Goal: Transaction & Acquisition: Purchase product/service

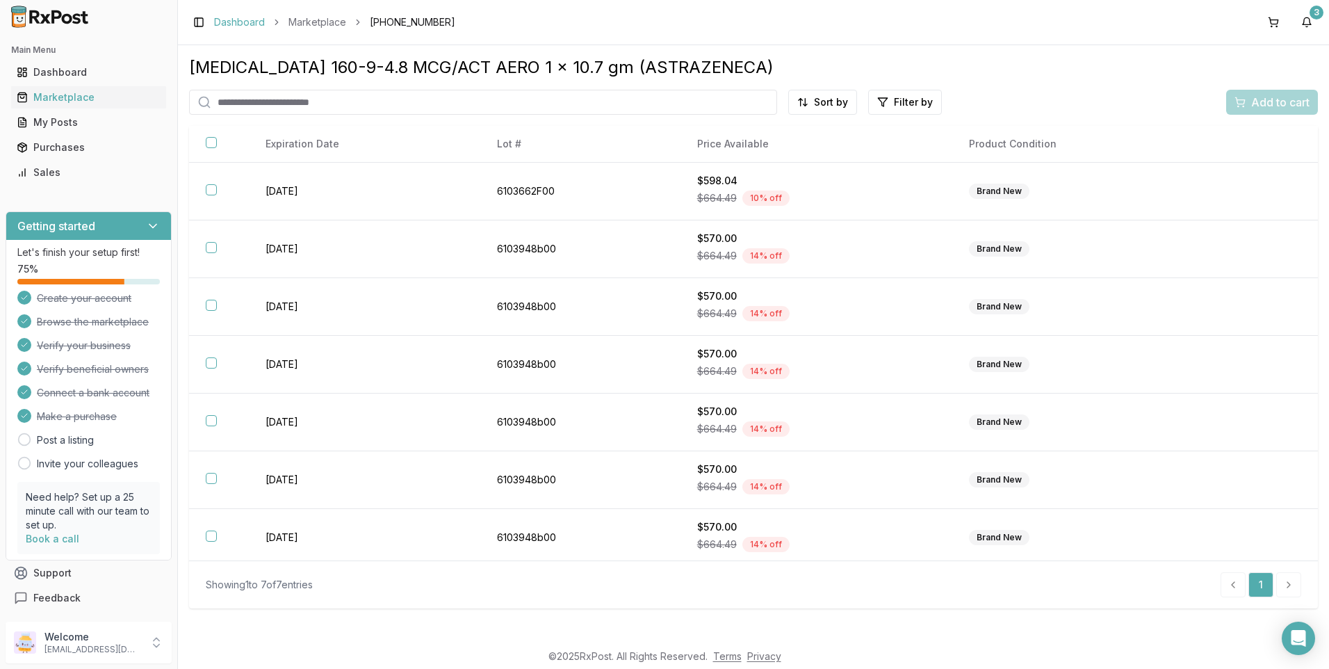
click at [228, 16] on link "Dashboard" at bounding box center [239, 22] width 51 height 14
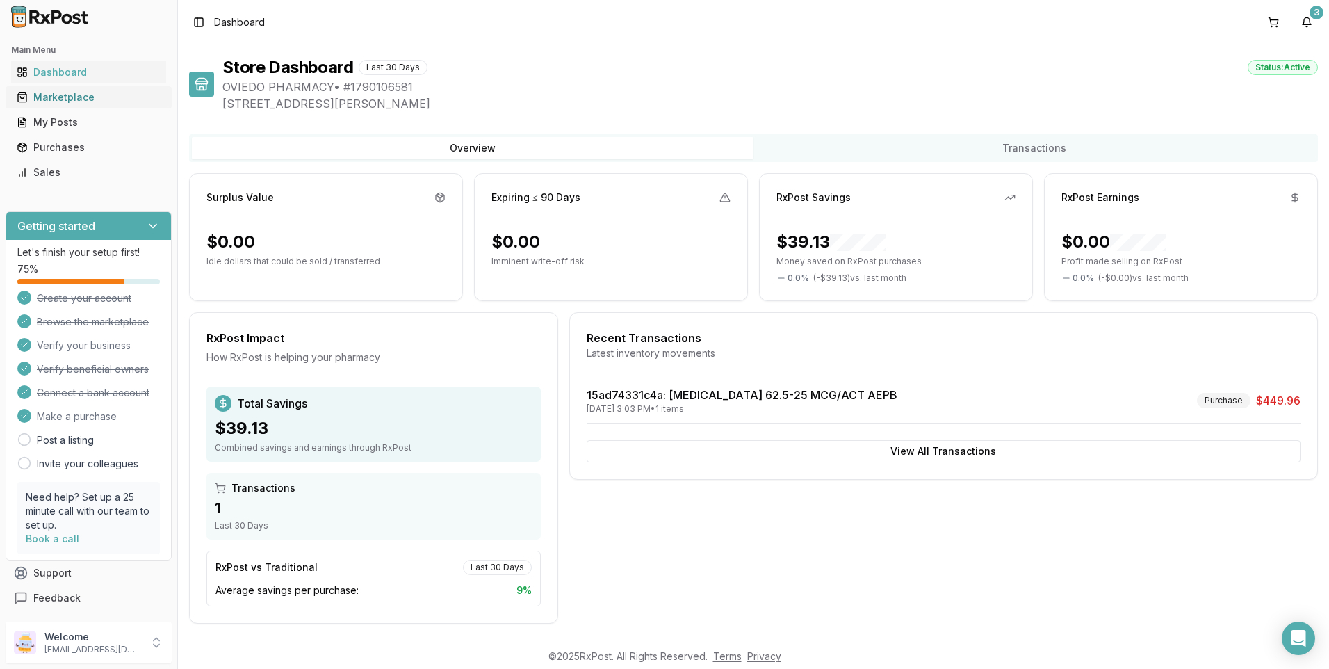
scroll to position [5, 0]
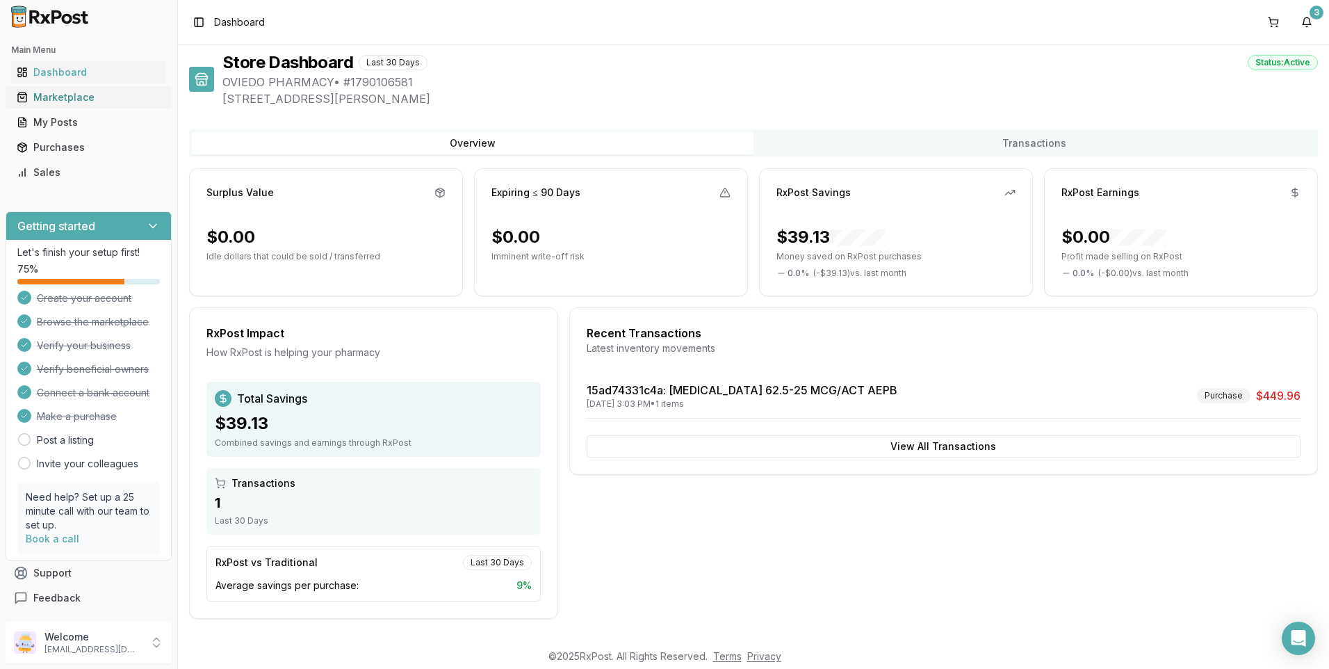
click at [65, 88] on link "Marketplace" at bounding box center [88, 97] width 155 height 25
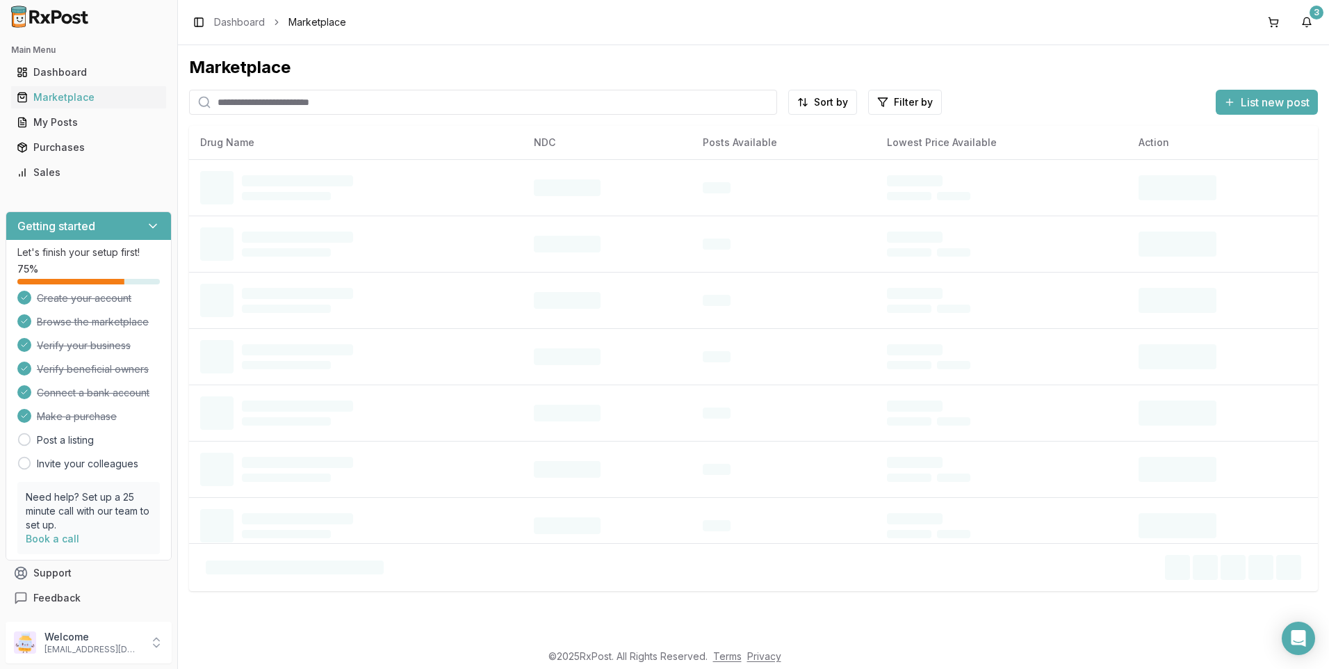
click at [336, 100] on input "search" at bounding box center [483, 102] width 588 height 25
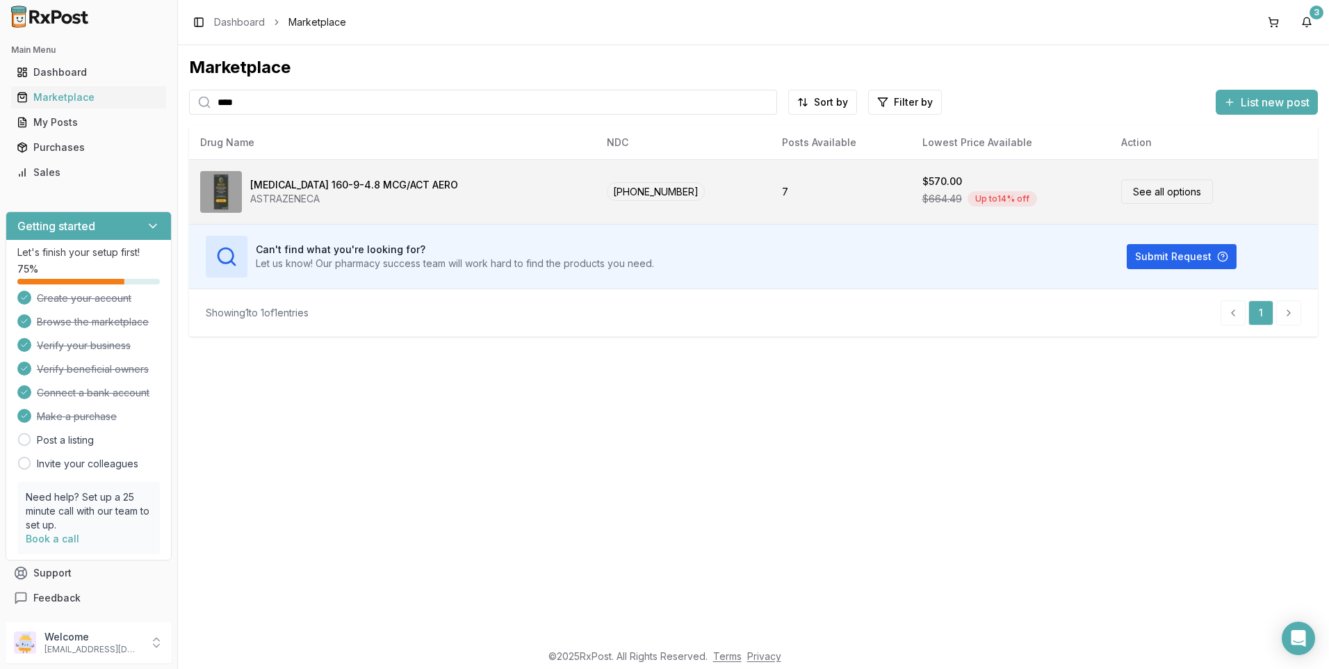
type input "****"
click at [1152, 194] on link "See all options" at bounding box center [1167, 191] width 92 height 24
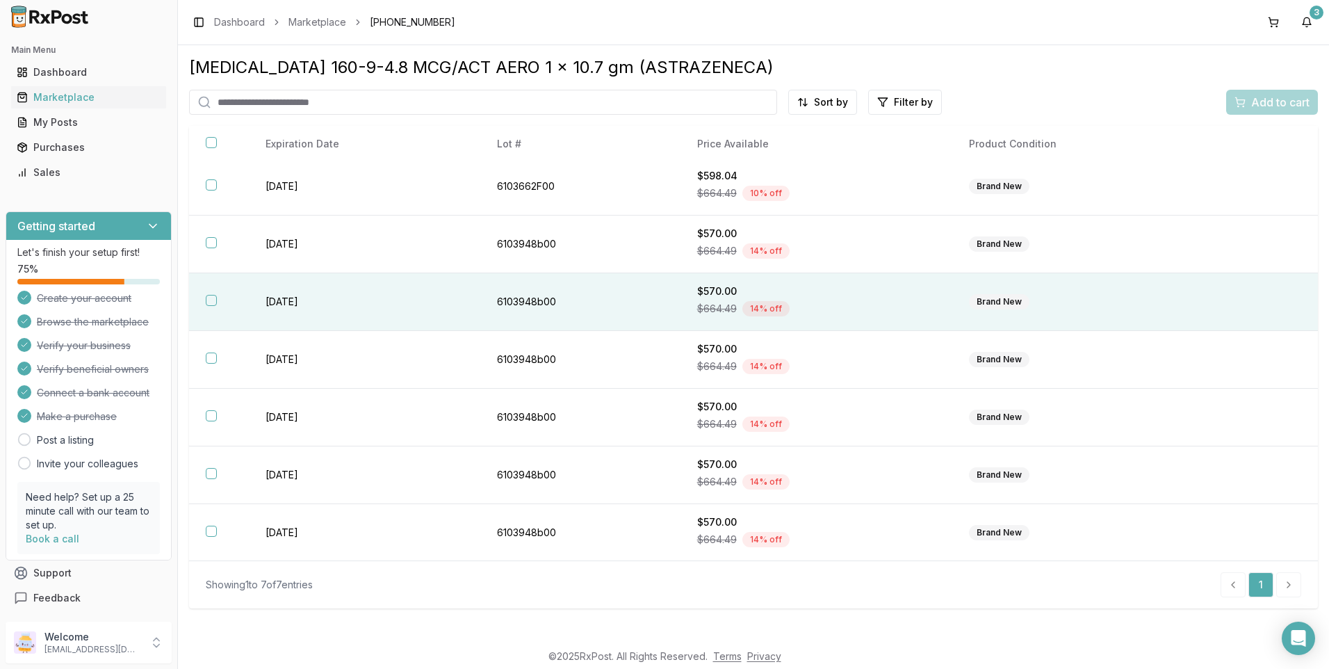
scroll to position [6, 0]
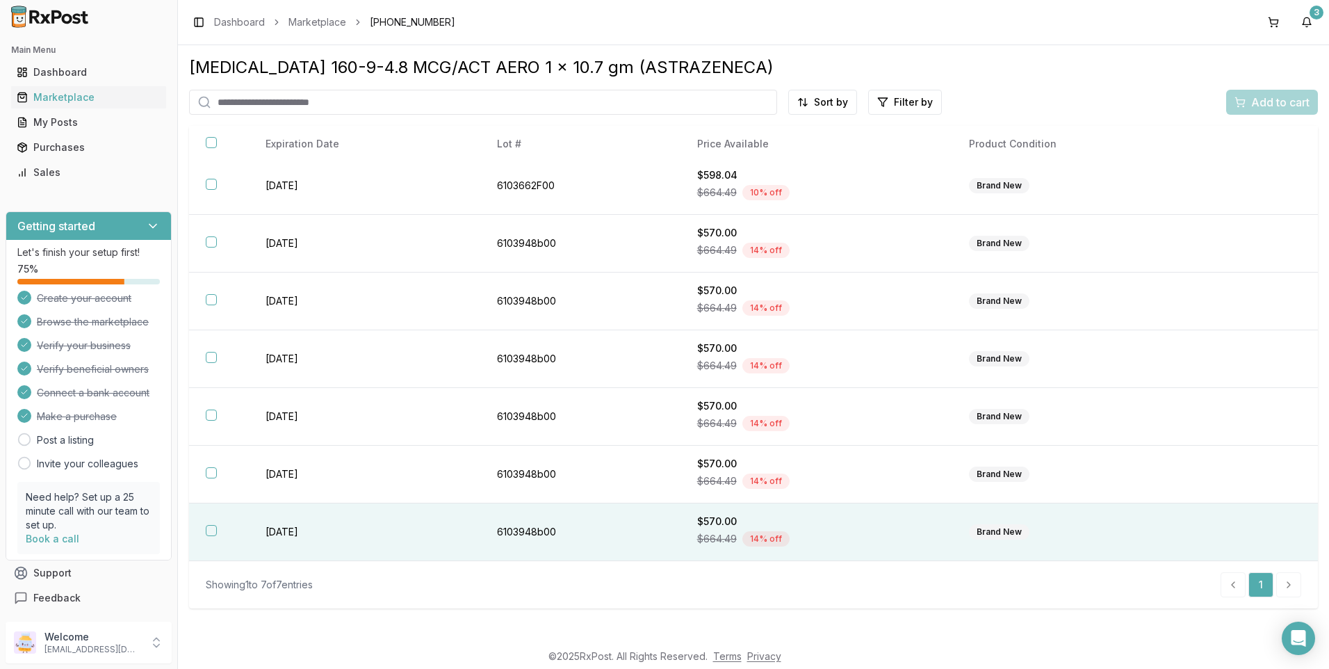
click at [208, 525] on button "button" at bounding box center [211, 530] width 11 height 11
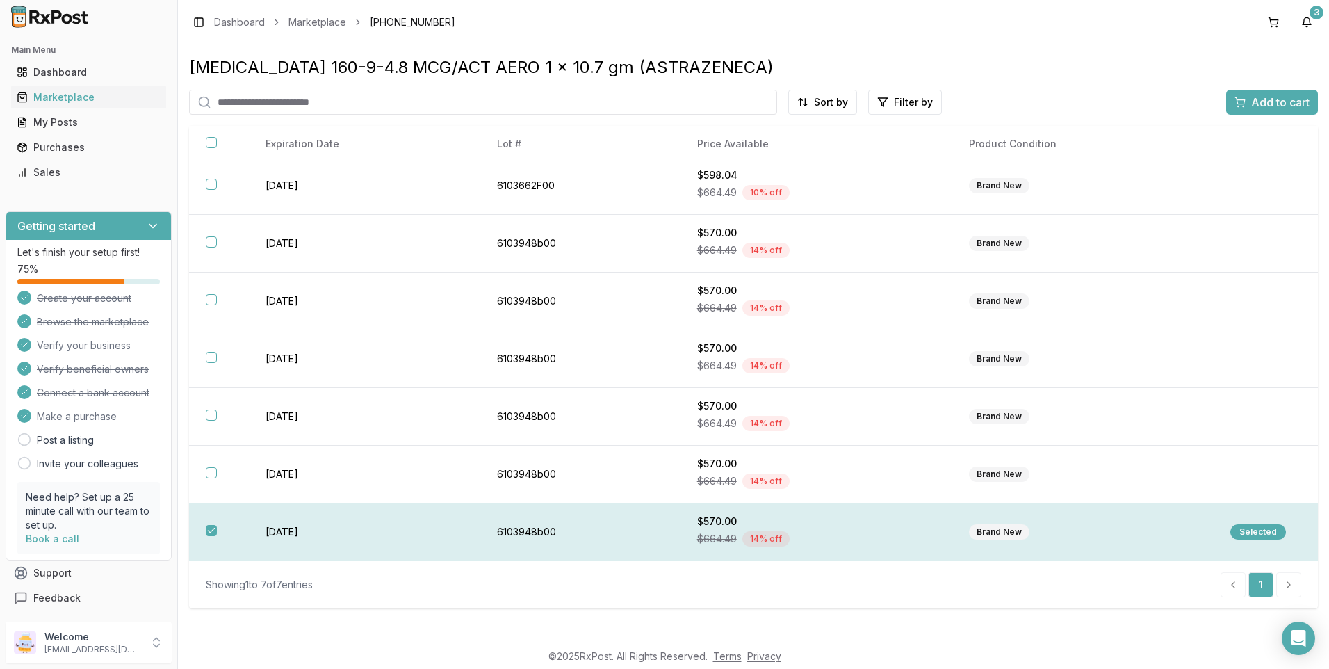
click at [1247, 535] on div "Selected" at bounding box center [1258, 531] width 56 height 15
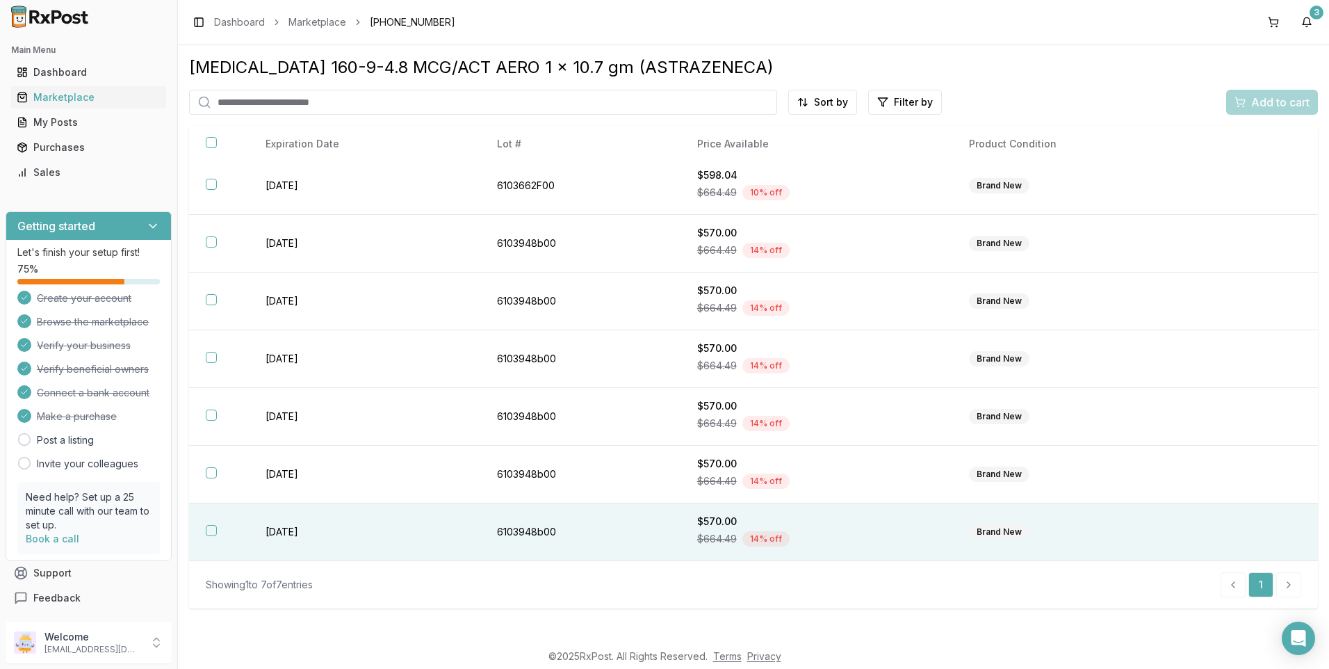
click at [202, 525] on th at bounding box center [219, 532] width 60 height 58
click at [1265, 99] on span "Add to cart" at bounding box center [1280, 102] width 58 height 17
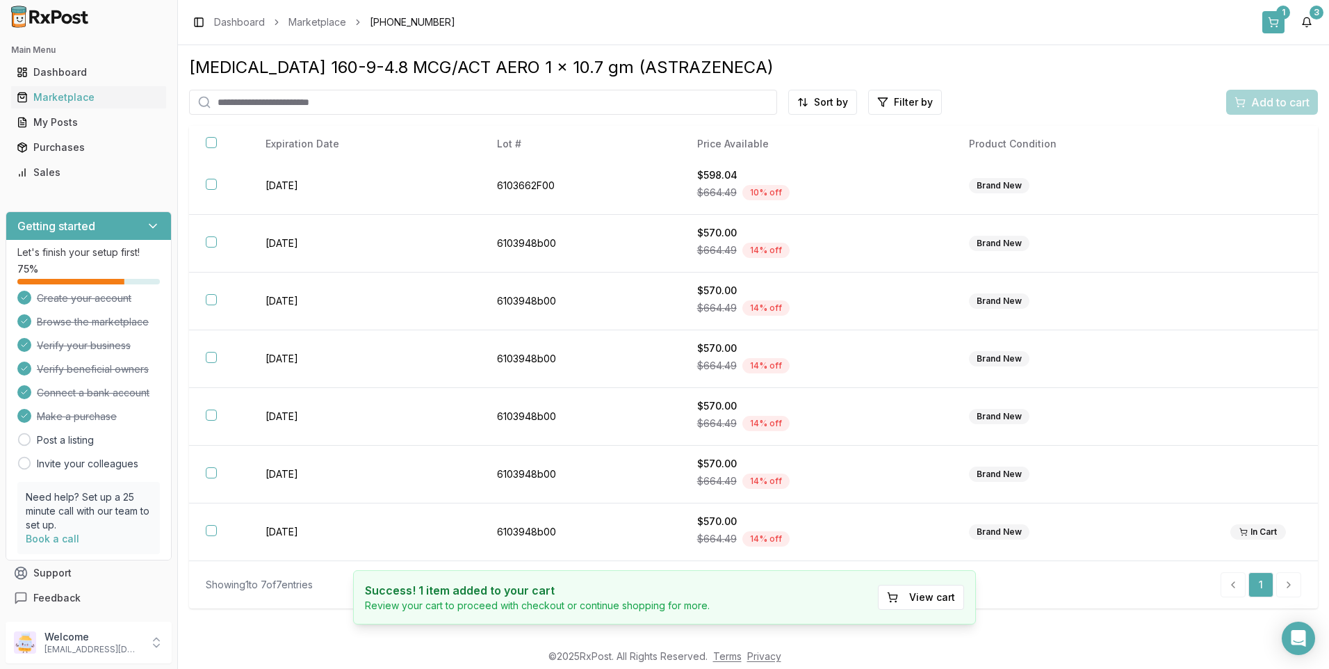
click at [1274, 8] on div "Toggle Sidebar Dashboard Marketplace [PHONE_NUMBER] 1 3" at bounding box center [753, 22] width 1151 height 44
click at [1278, 28] on button "1" at bounding box center [1273, 22] width 22 height 22
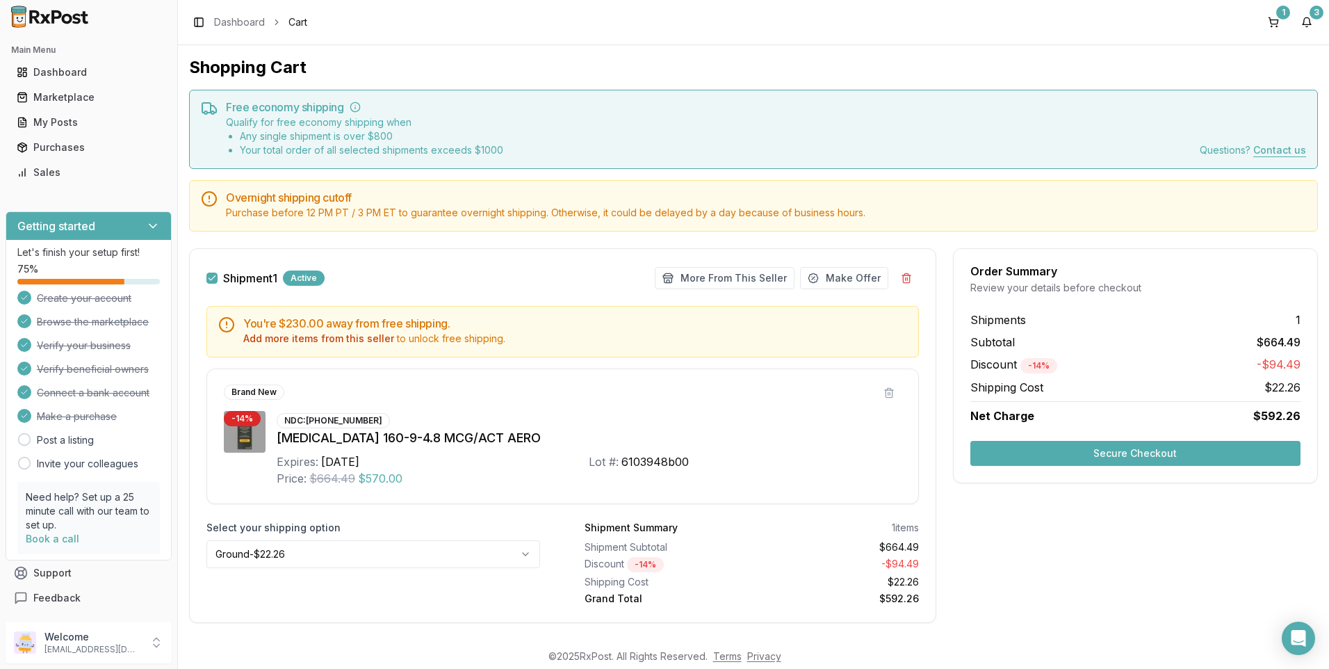
scroll to position [21, 0]
